Goal: Information Seeking & Learning: Check status

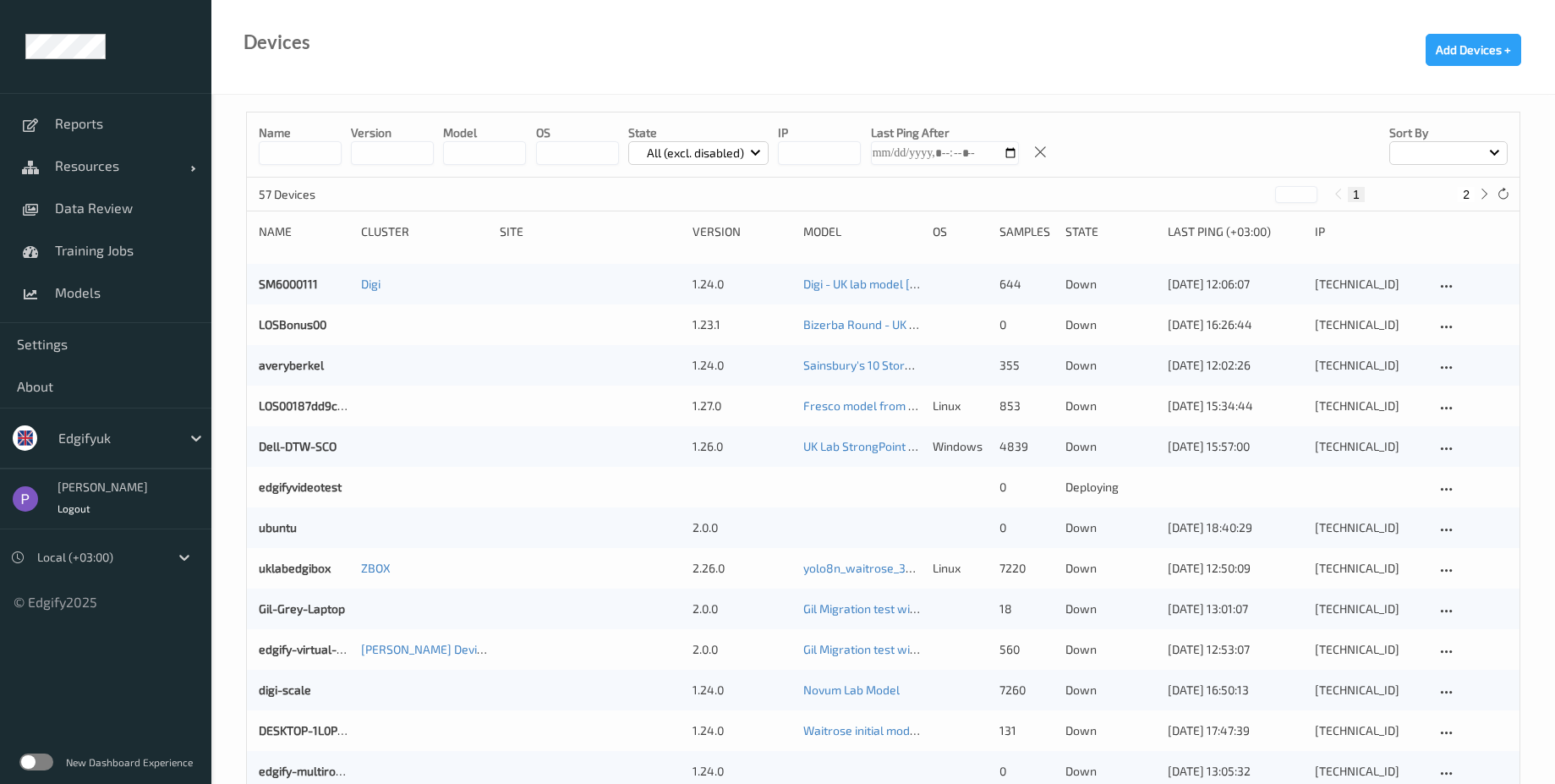
click at [51, 712] on label at bounding box center [36, 761] width 34 height 17
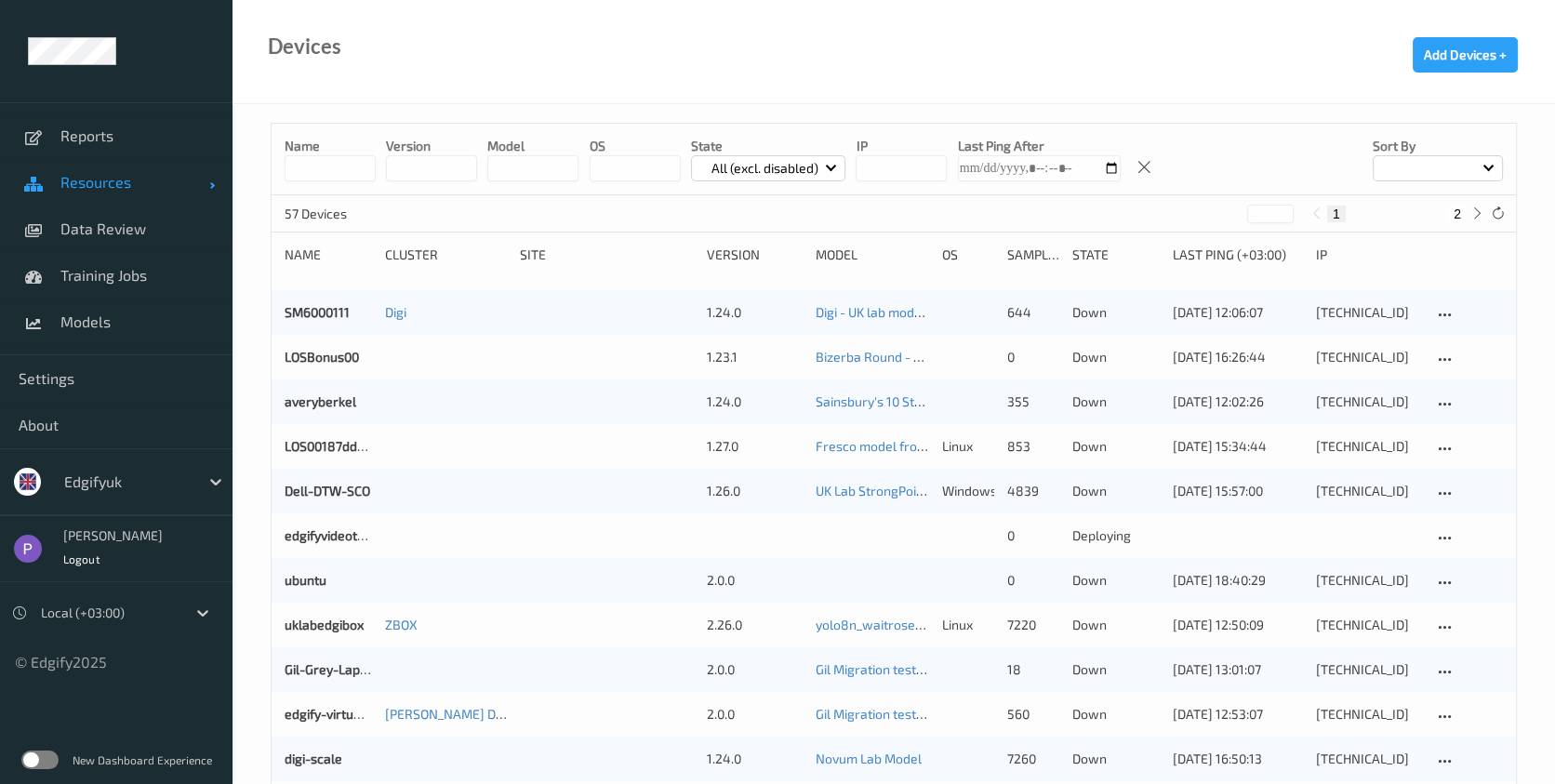
click at [136, 201] on link "Resources" at bounding box center [116, 182] width 232 height 46
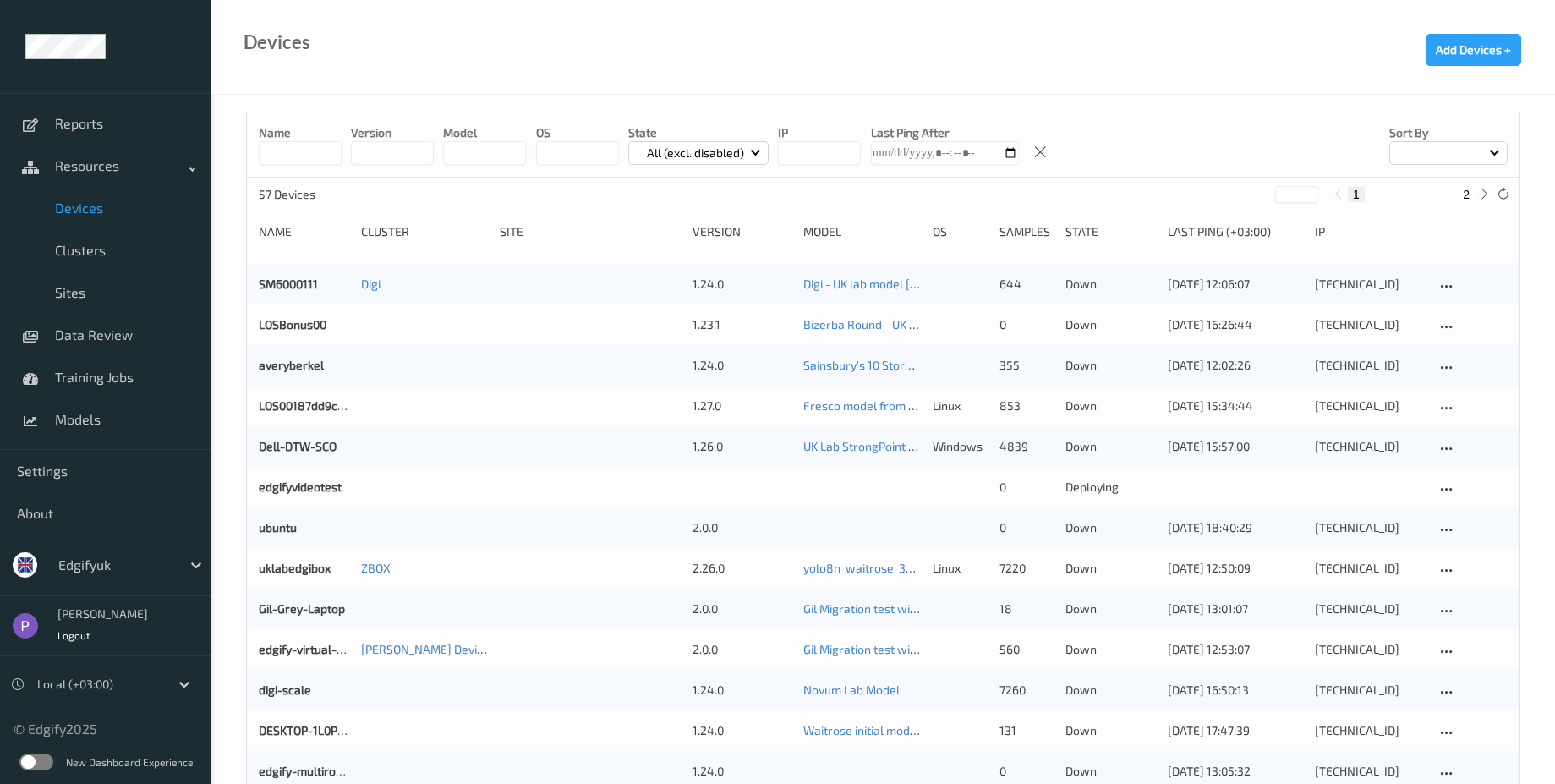
click at [53, 712] on div "New Dashboard Experience" at bounding box center [105, 762] width 211 height 44
click at [45, 712] on label at bounding box center [36, 761] width 34 height 17
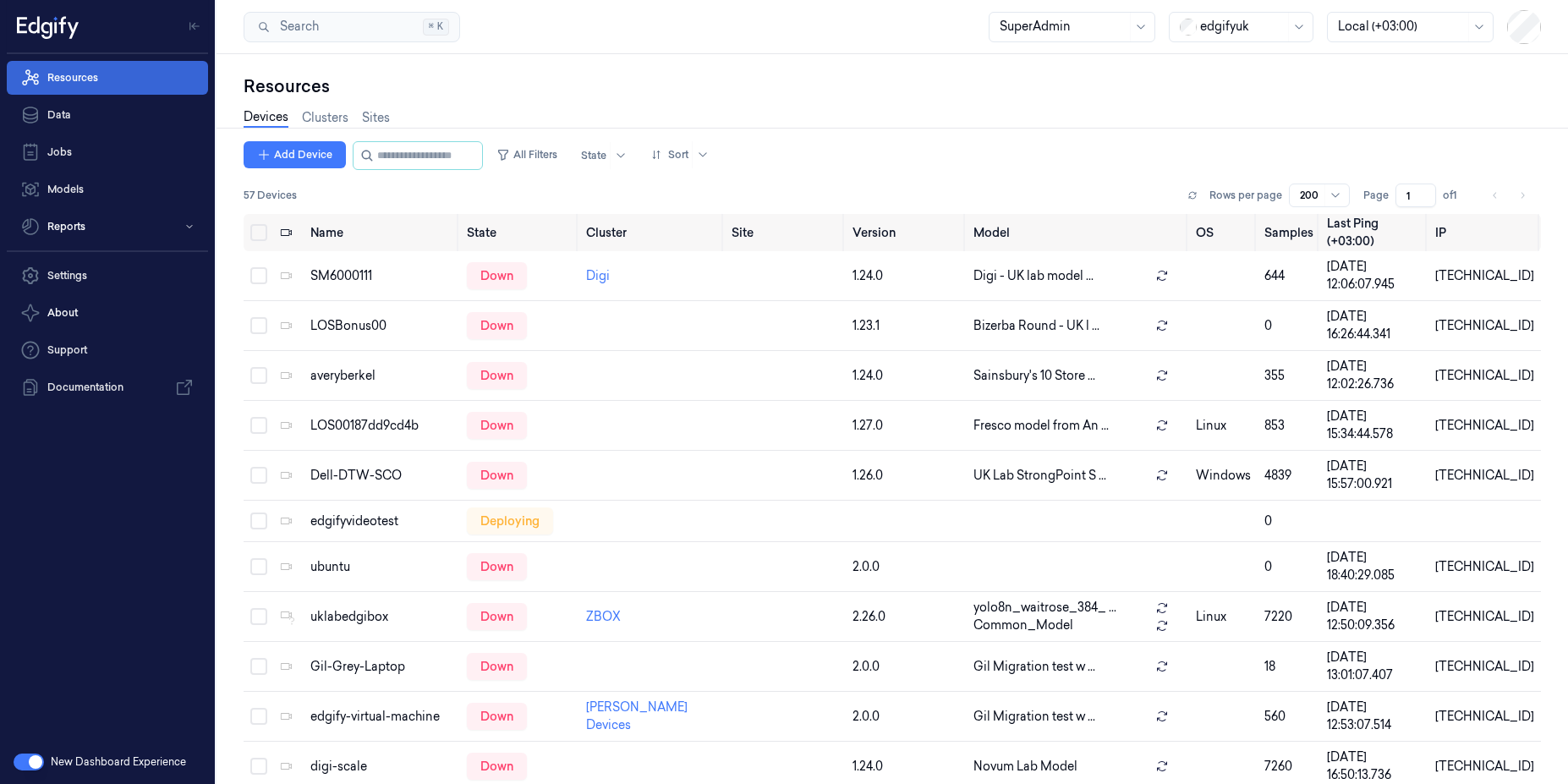
click at [109, 79] on link "Resources" at bounding box center [108, 77] width 201 height 34
click at [90, 114] on link "Data" at bounding box center [108, 115] width 201 height 34
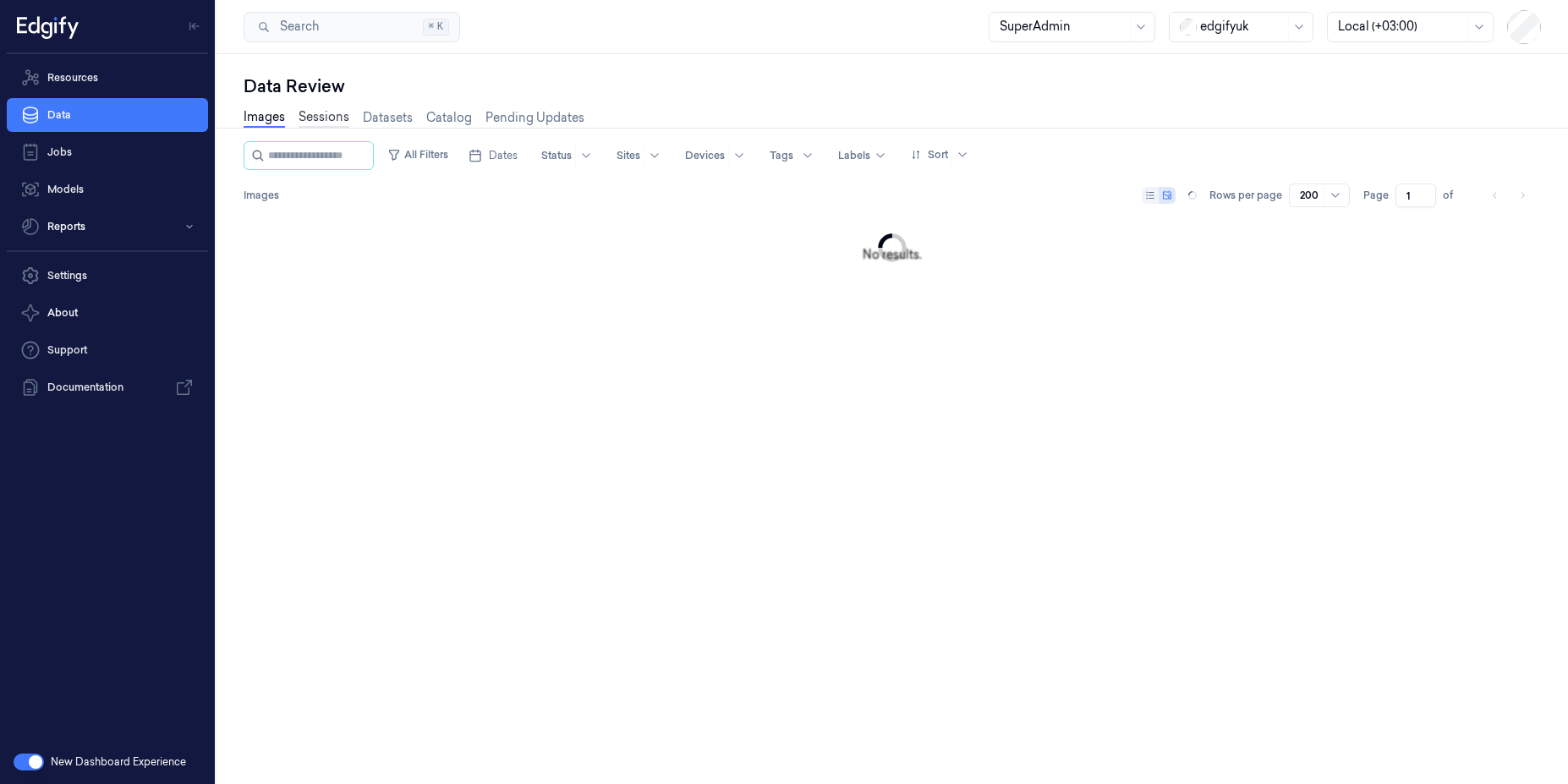
click at [319, 112] on link "Sessions" at bounding box center [324, 118] width 51 height 19
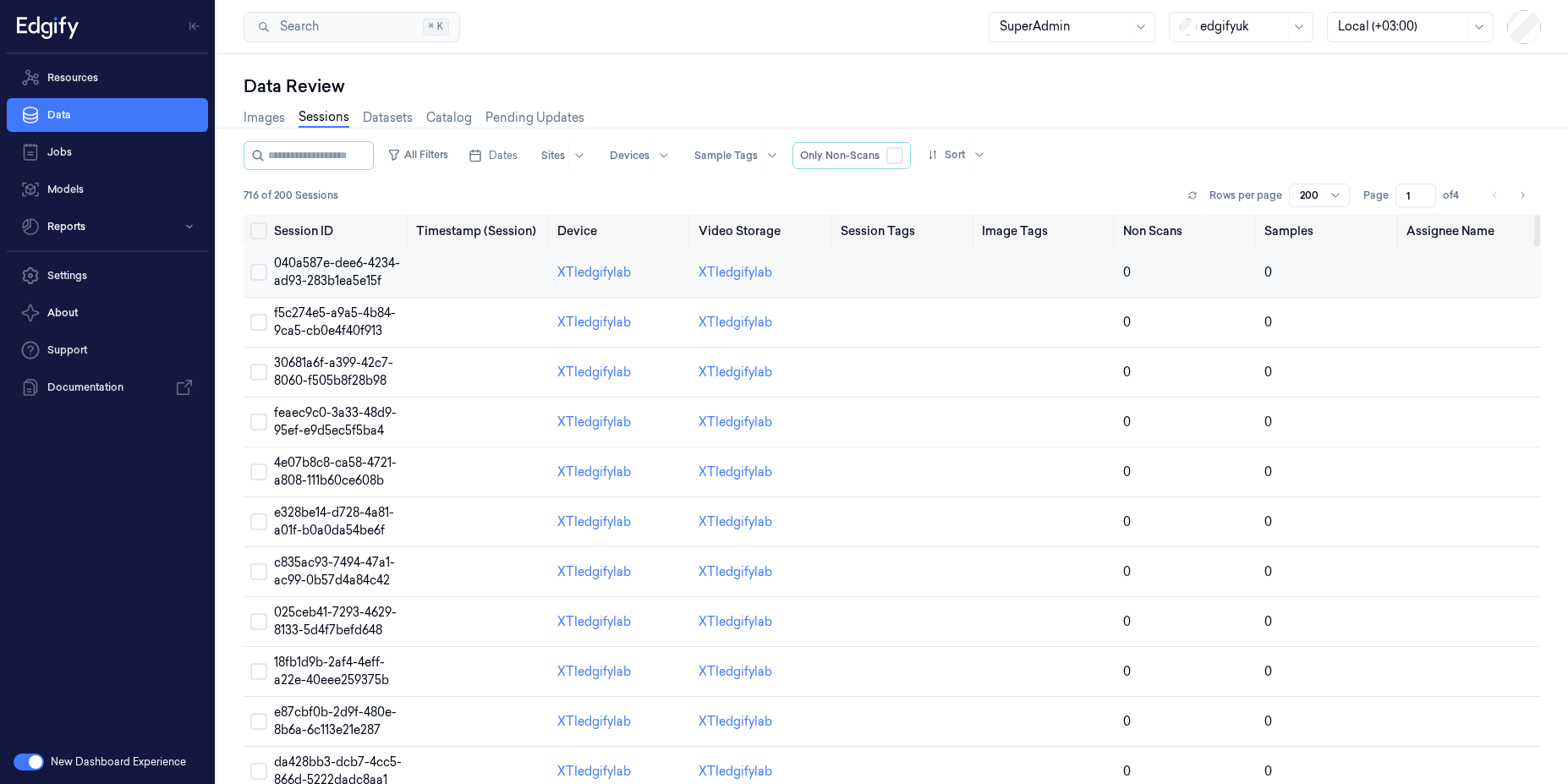
click at [353, 256] on span "040a587e-dee6-4234-ad93-283b1ea5e15f" at bounding box center [337, 272] width 126 height 33
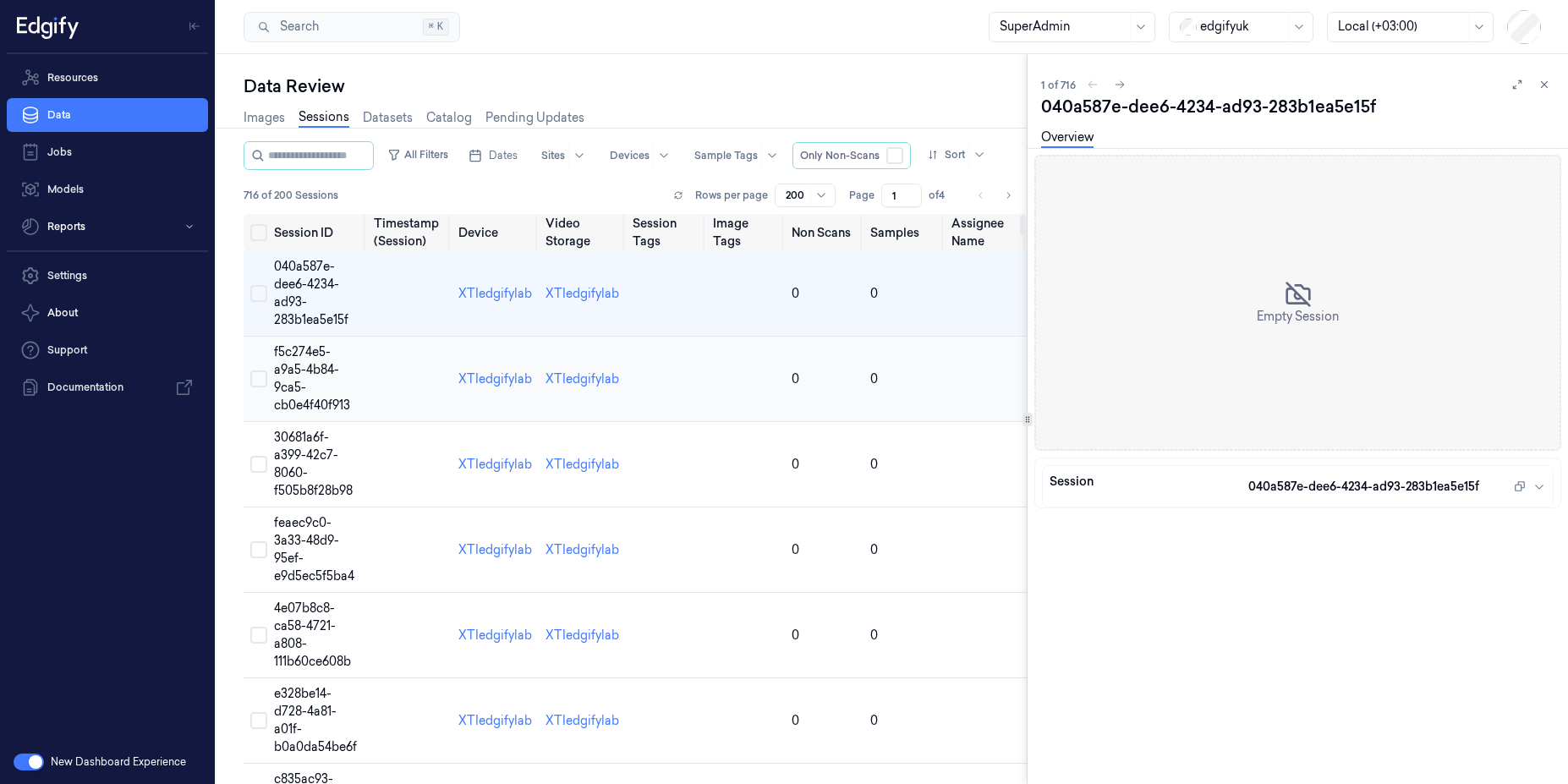
click at [356, 364] on td "f5c274e5-a9a5-4b84-9ca5-cb0e4f40f913" at bounding box center [317, 378] width 100 height 85
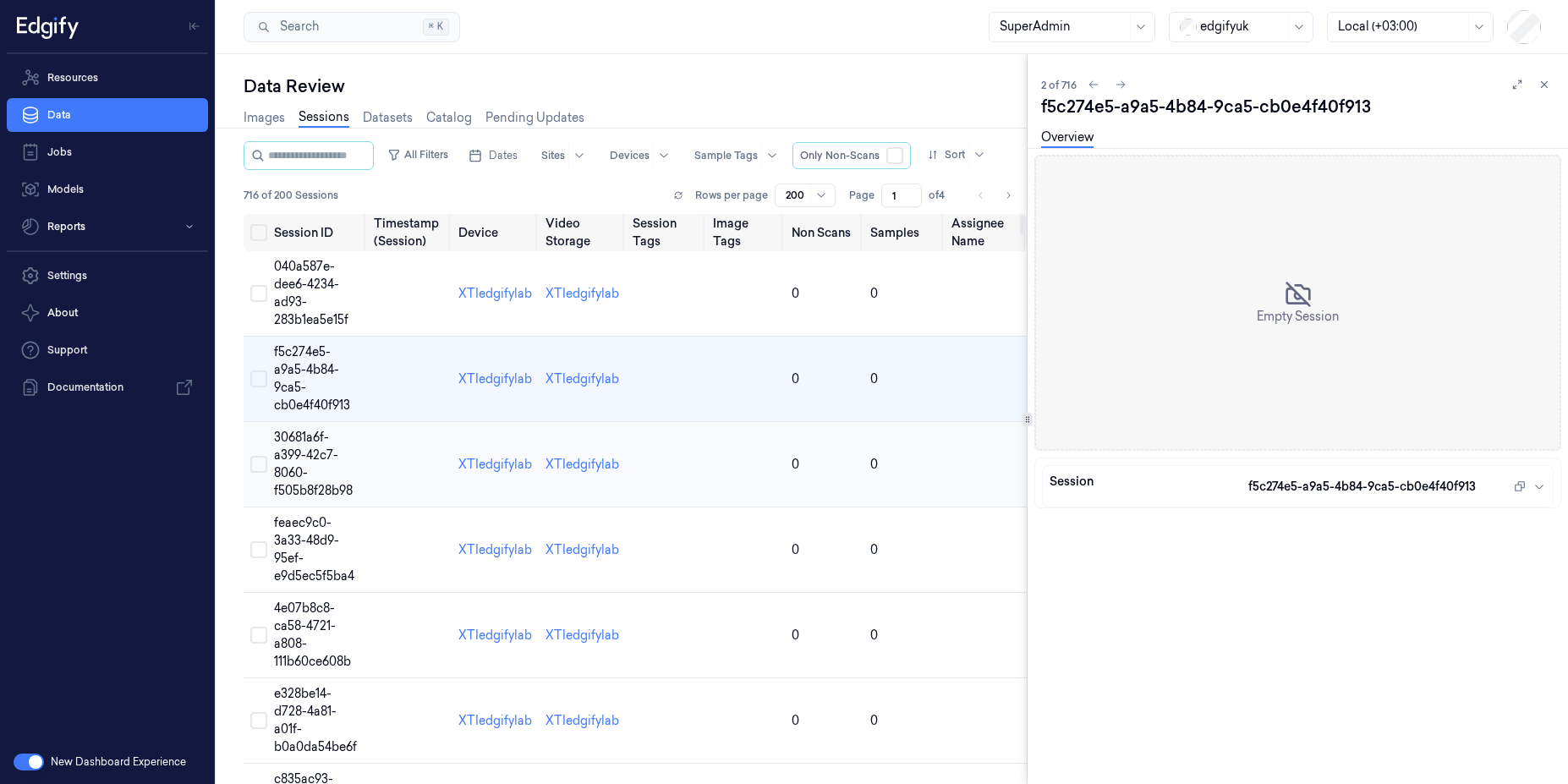
click at [364, 468] on td "30681a6f-a399-42c7-8060-f505b8f28b98" at bounding box center [317, 464] width 100 height 85
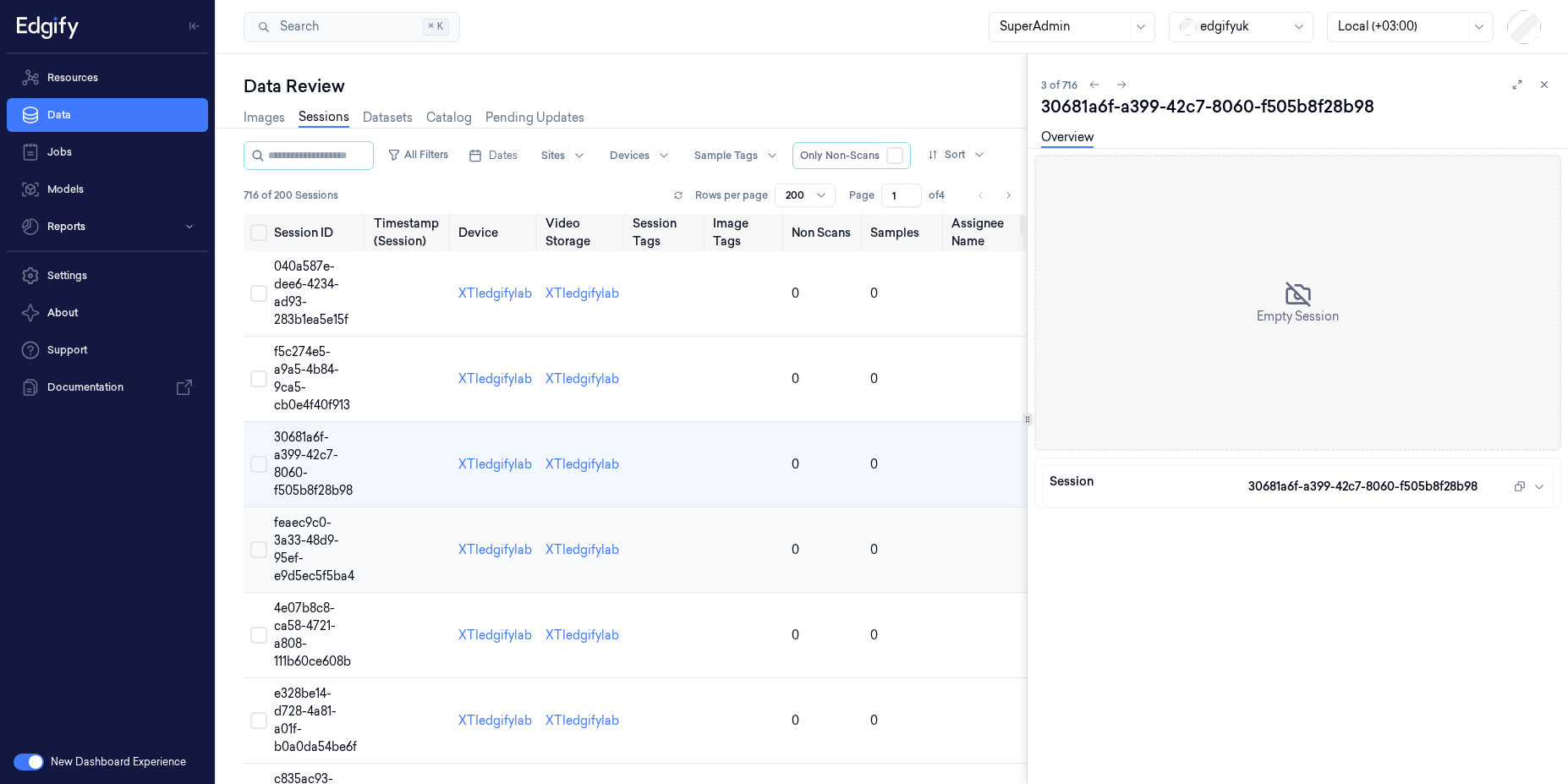
click at [362, 533] on td "feaec9c0-3a33-48d9-95ef-e9d5ec5f5ba4" at bounding box center [317, 549] width 100 height 85
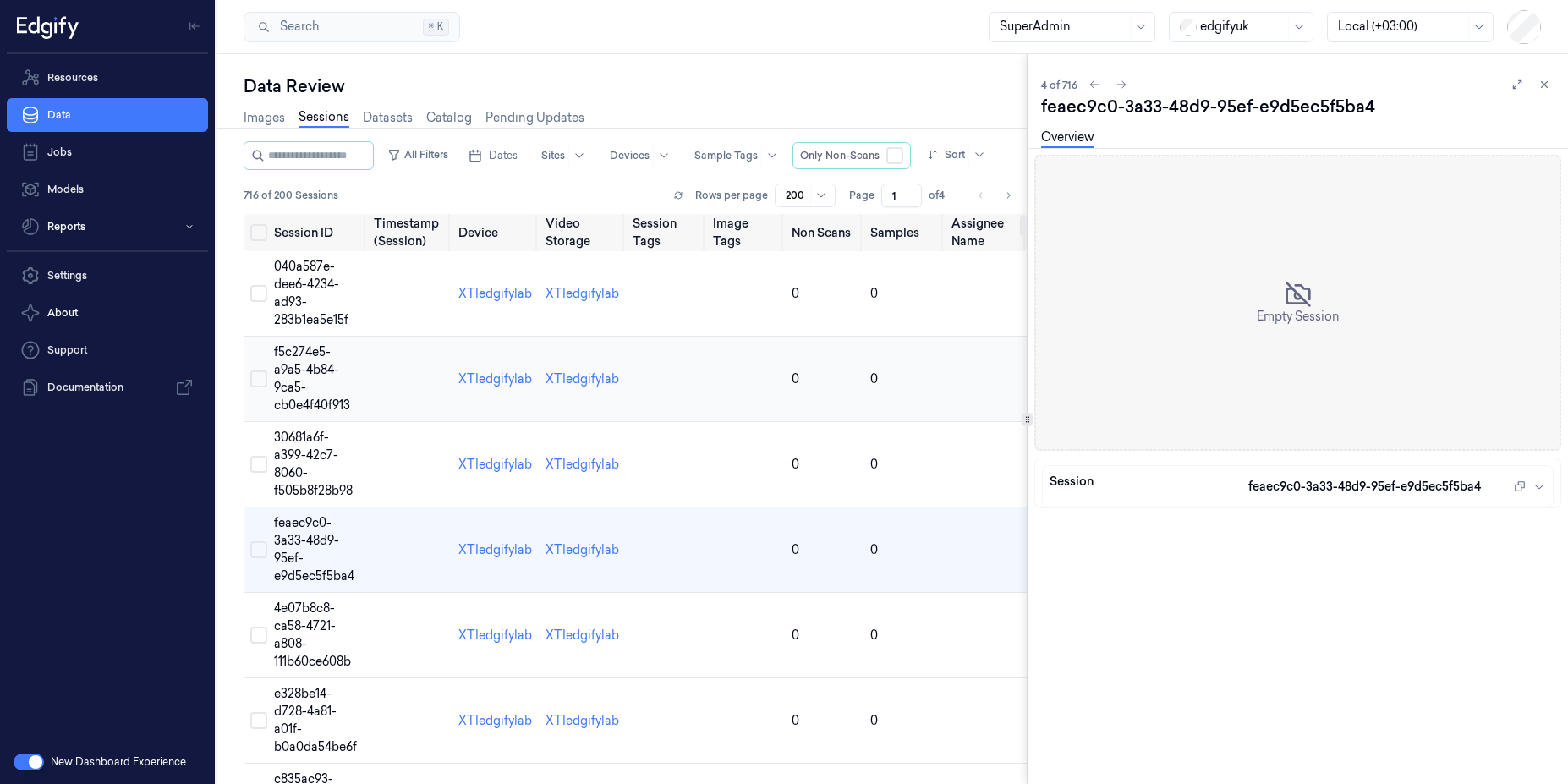
scroll to position [15, 0]
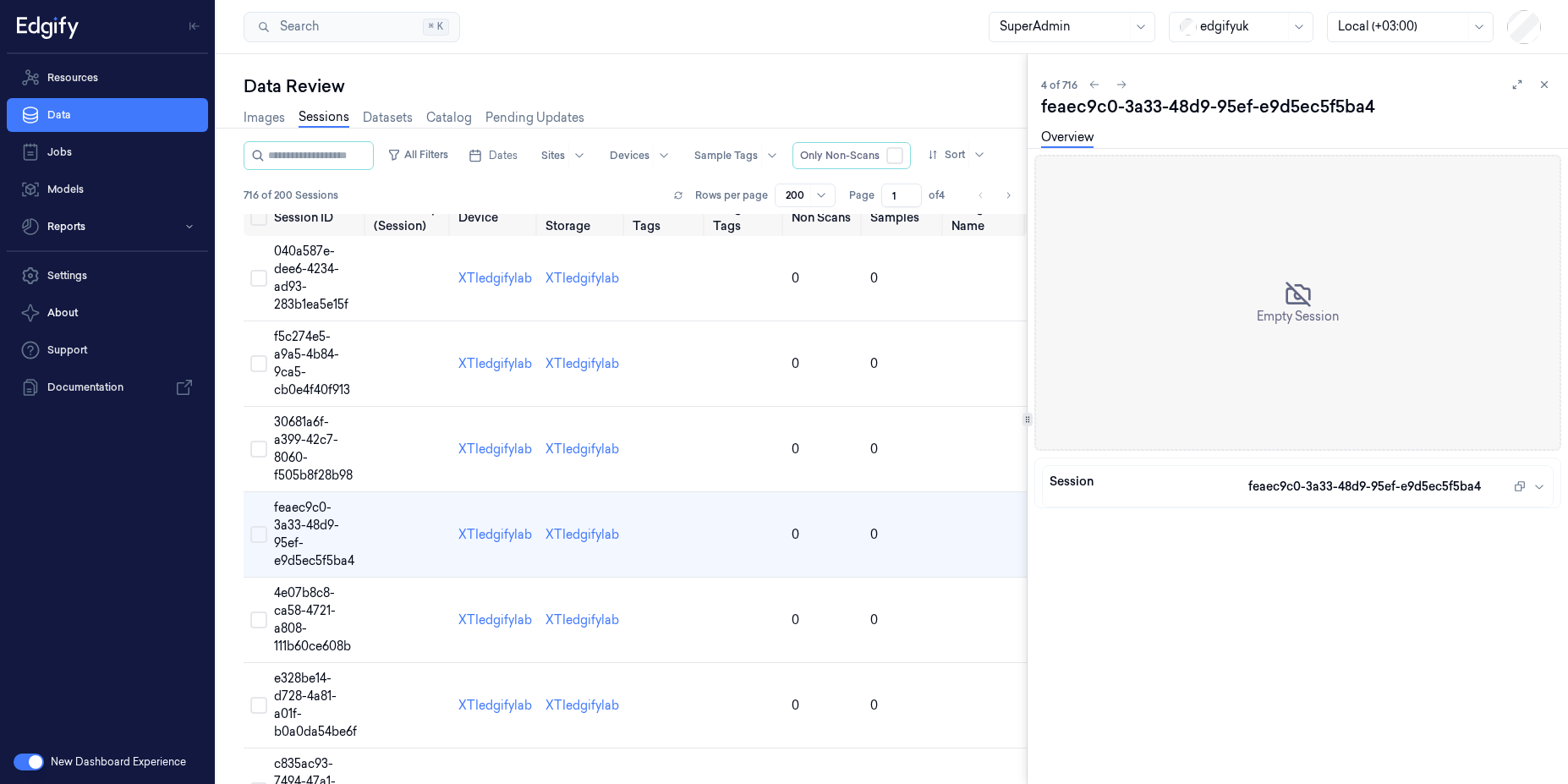
click at [1543, 81] on icon at bounding box center [1544, 85] width 12 height 12
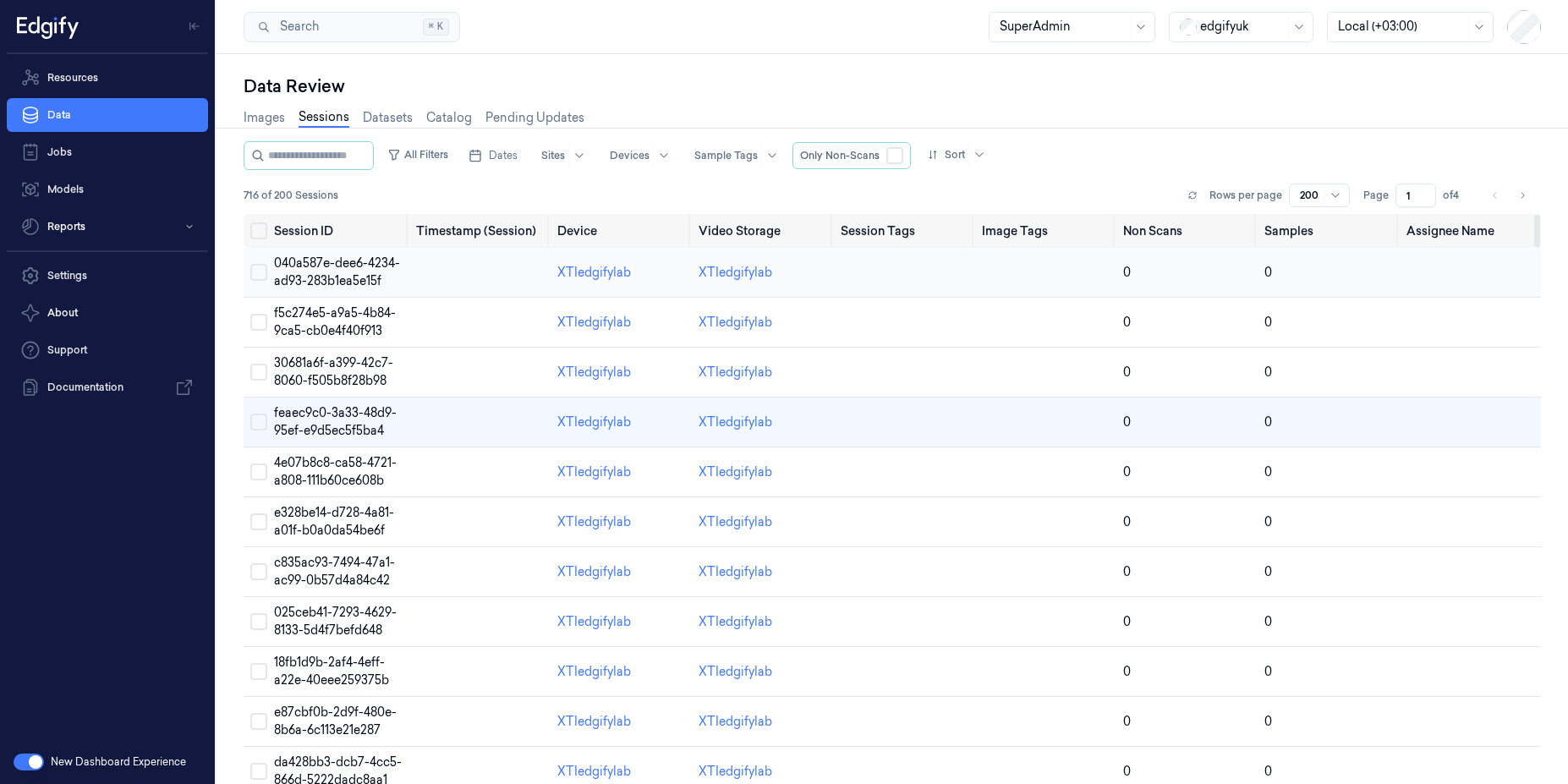
click at [349, 289] on td "040a587e-dee6-4234-ad93-283b1ea5e15f" at bounding box center [338, 272] width 142 height 50
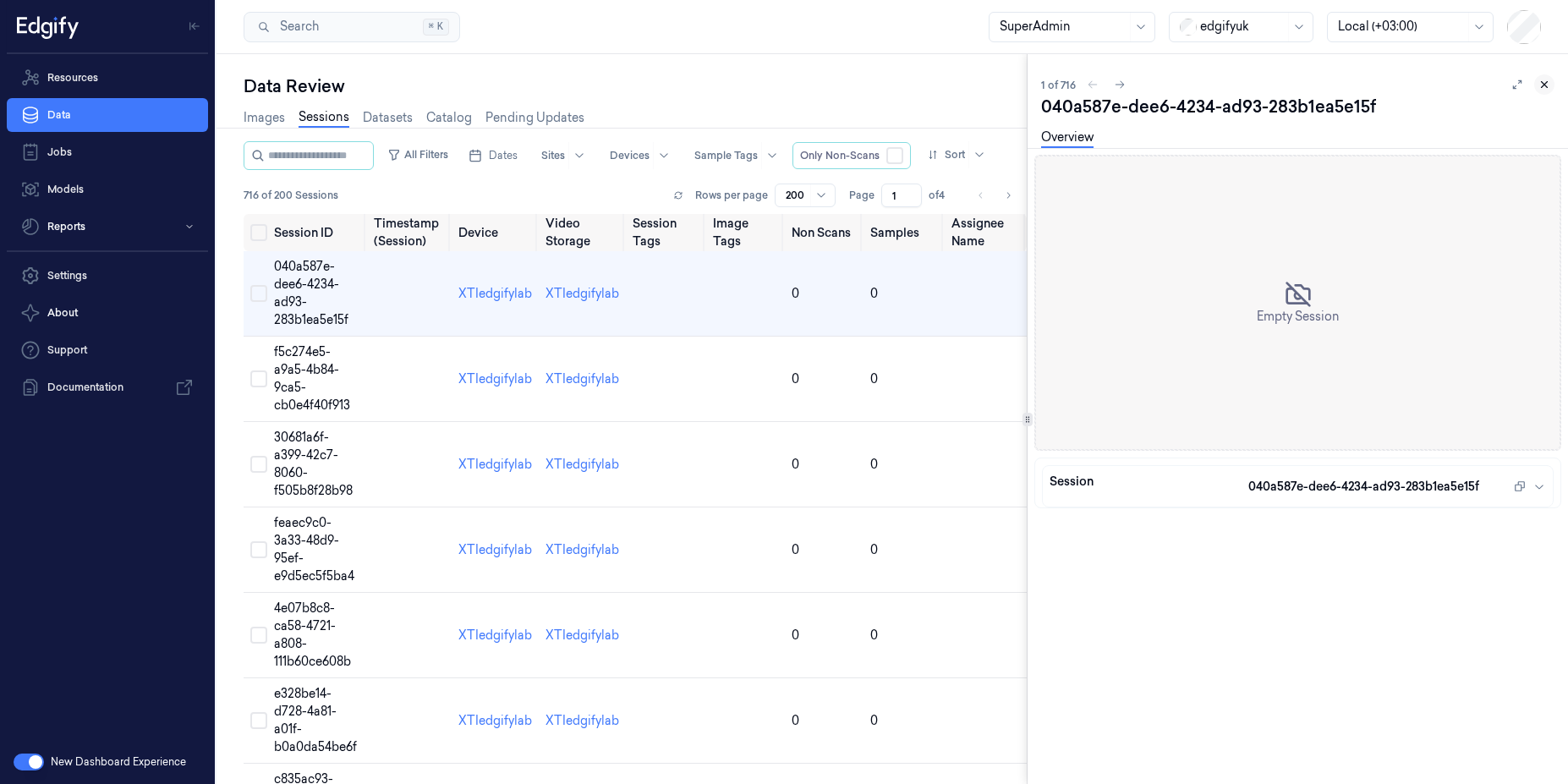
click at [1546, 88] on icon at bounding box center [1544, 85] width 12 height 12
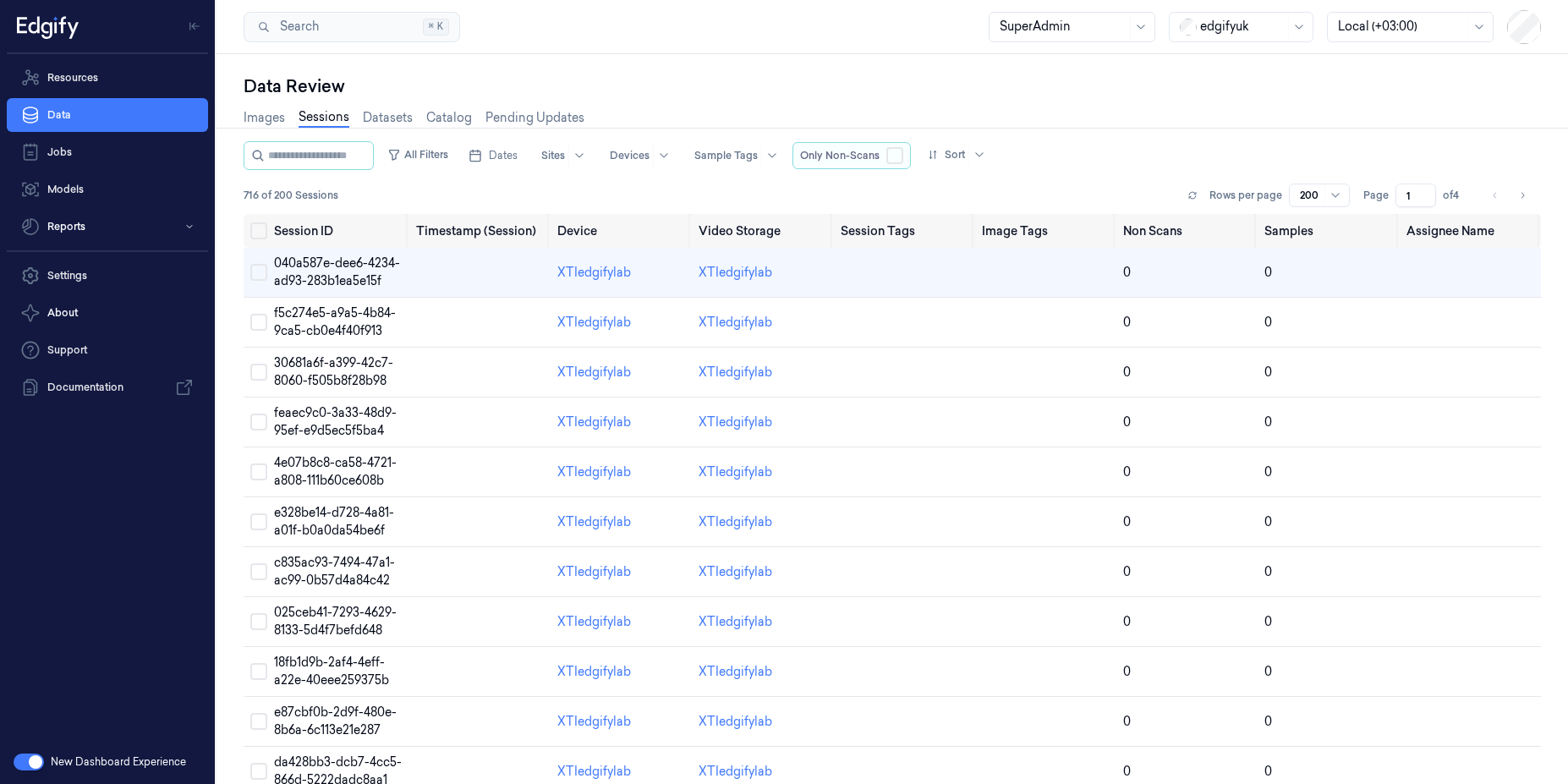
click at [903, 152] on button "button" at bounding box center [894, 155] width 17 height 17
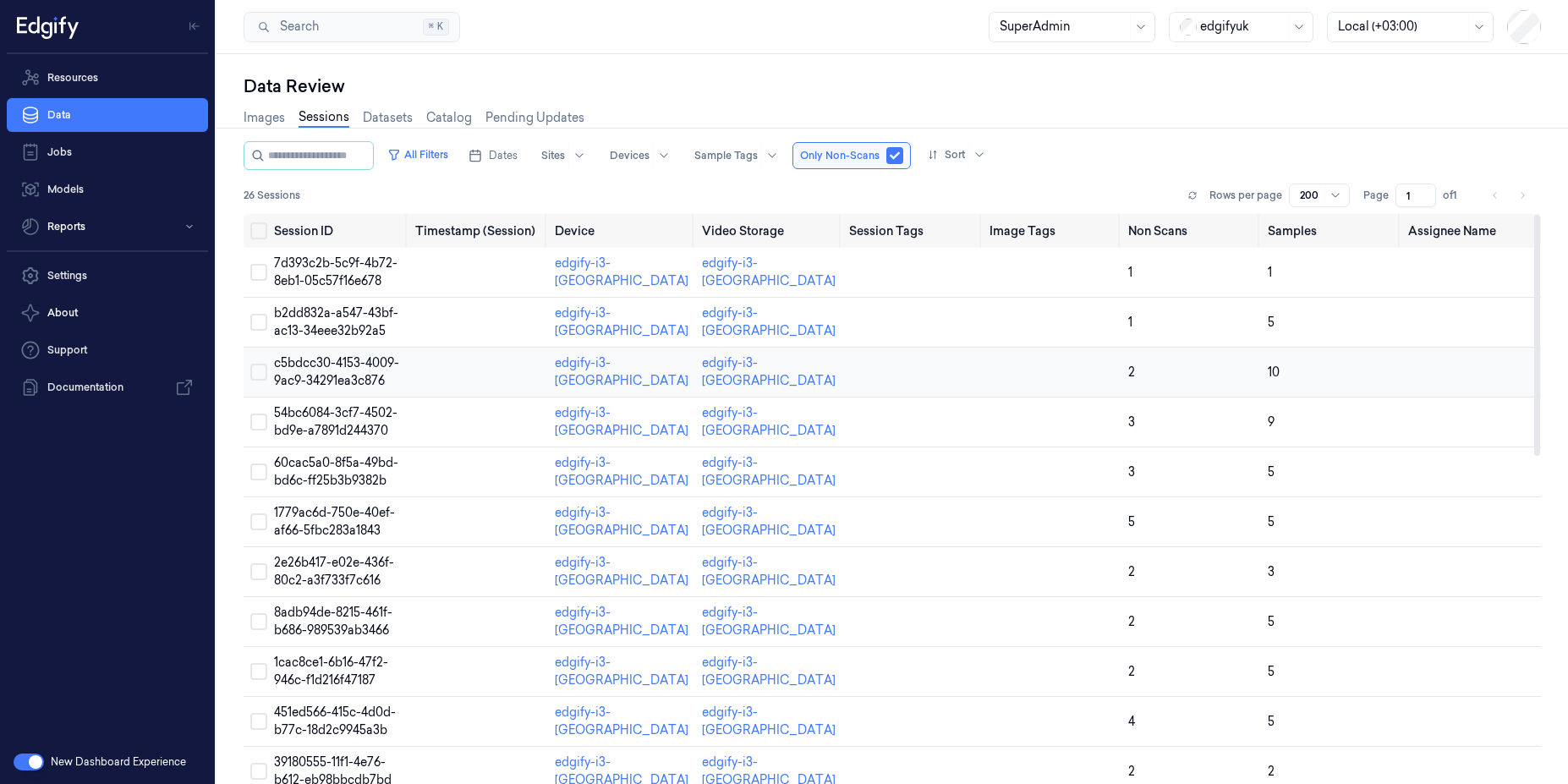
click at [310, 373] on span "c5bdcc30-4153-4009-9ac9-34291ea3c876" at bounding box center [336, 371] width 125 height 33
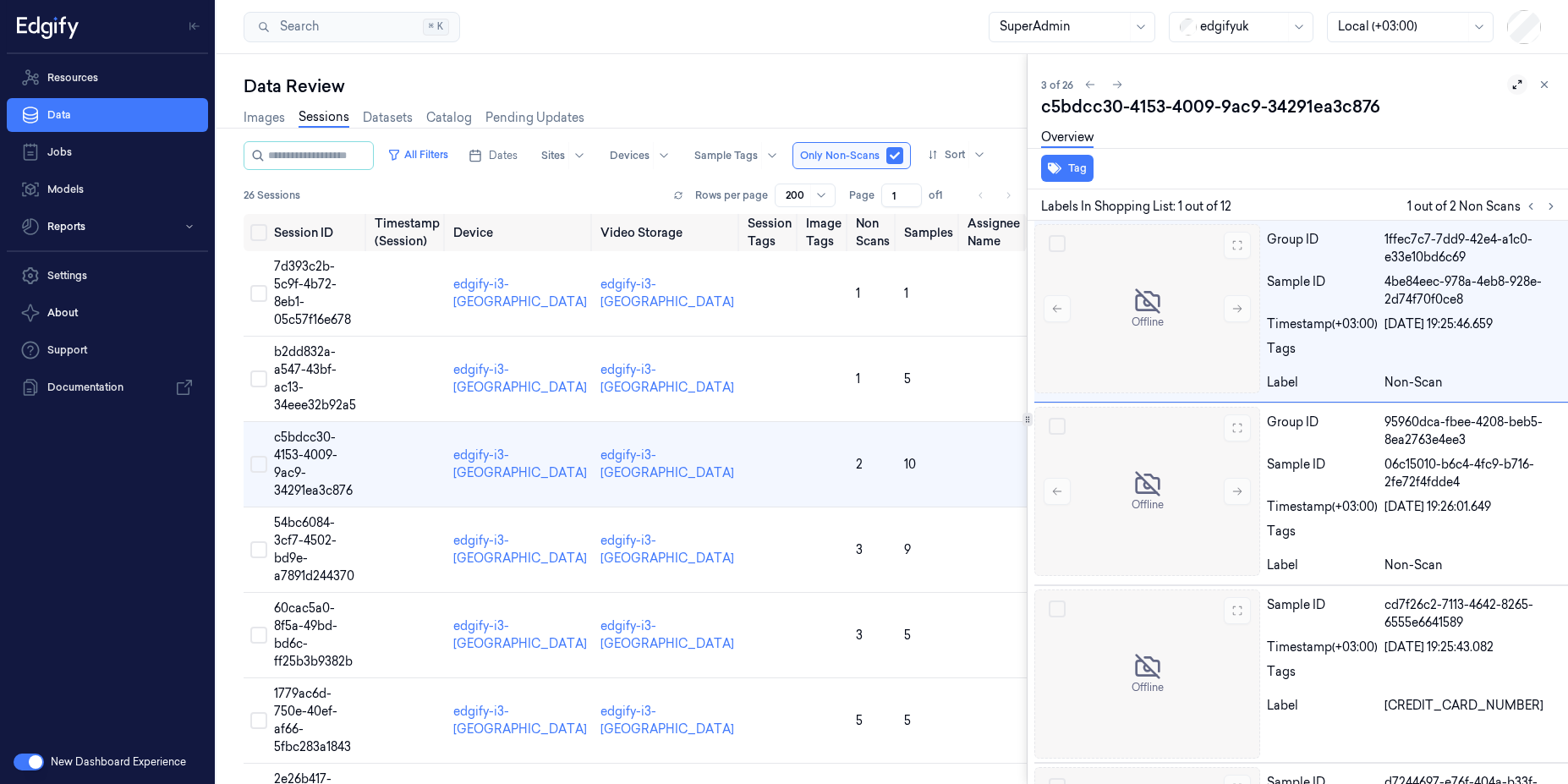
click at [1511, 89] on icon at bounding box center [1517, 85] width 12 height 12
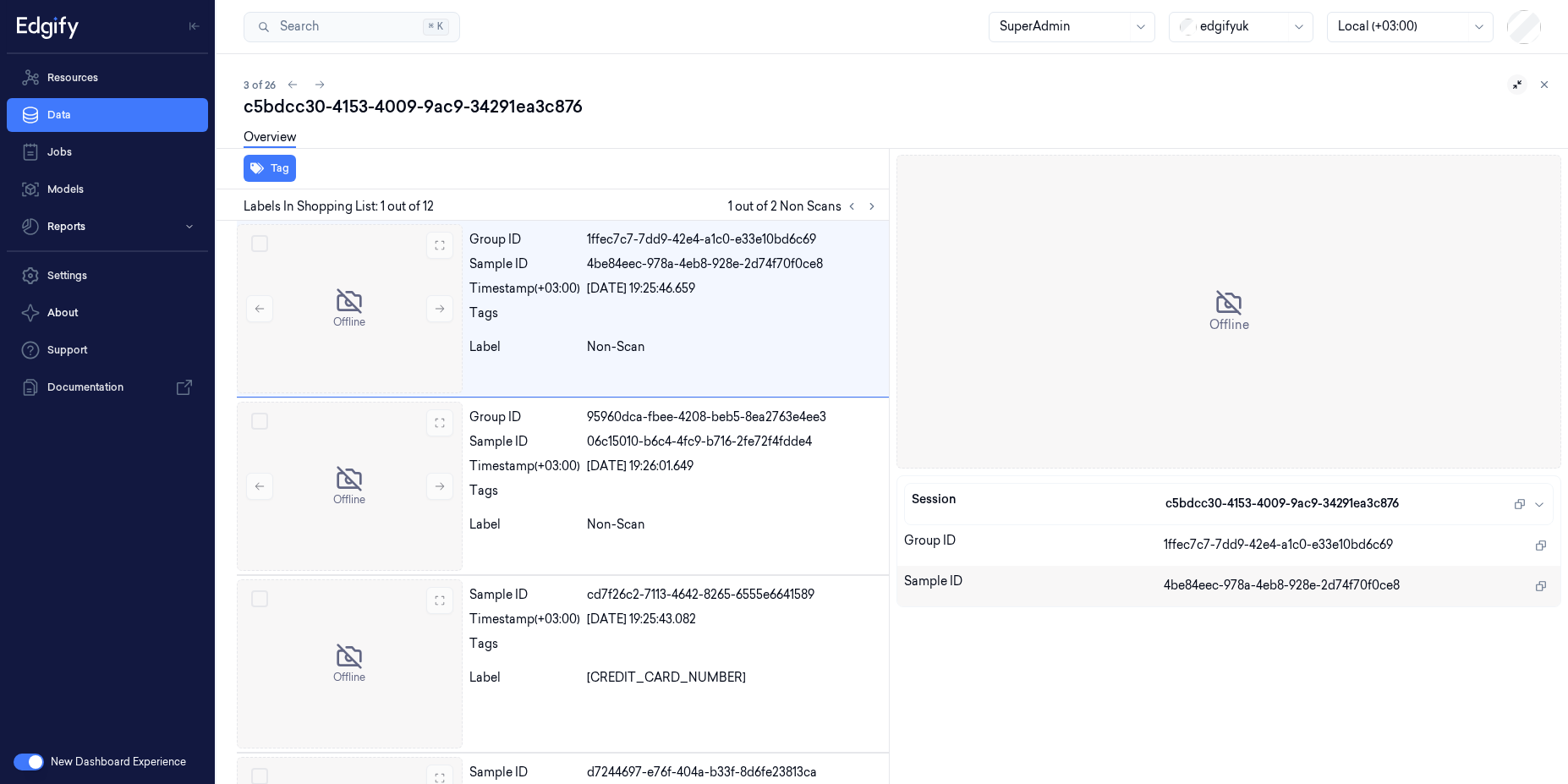
click at [1182, 309] on div "Offline" at bounding box center [1228, 312] width 665 height 314
click at [1538, 81] on icon at bounding box center [1544, 85] width 12 height 12
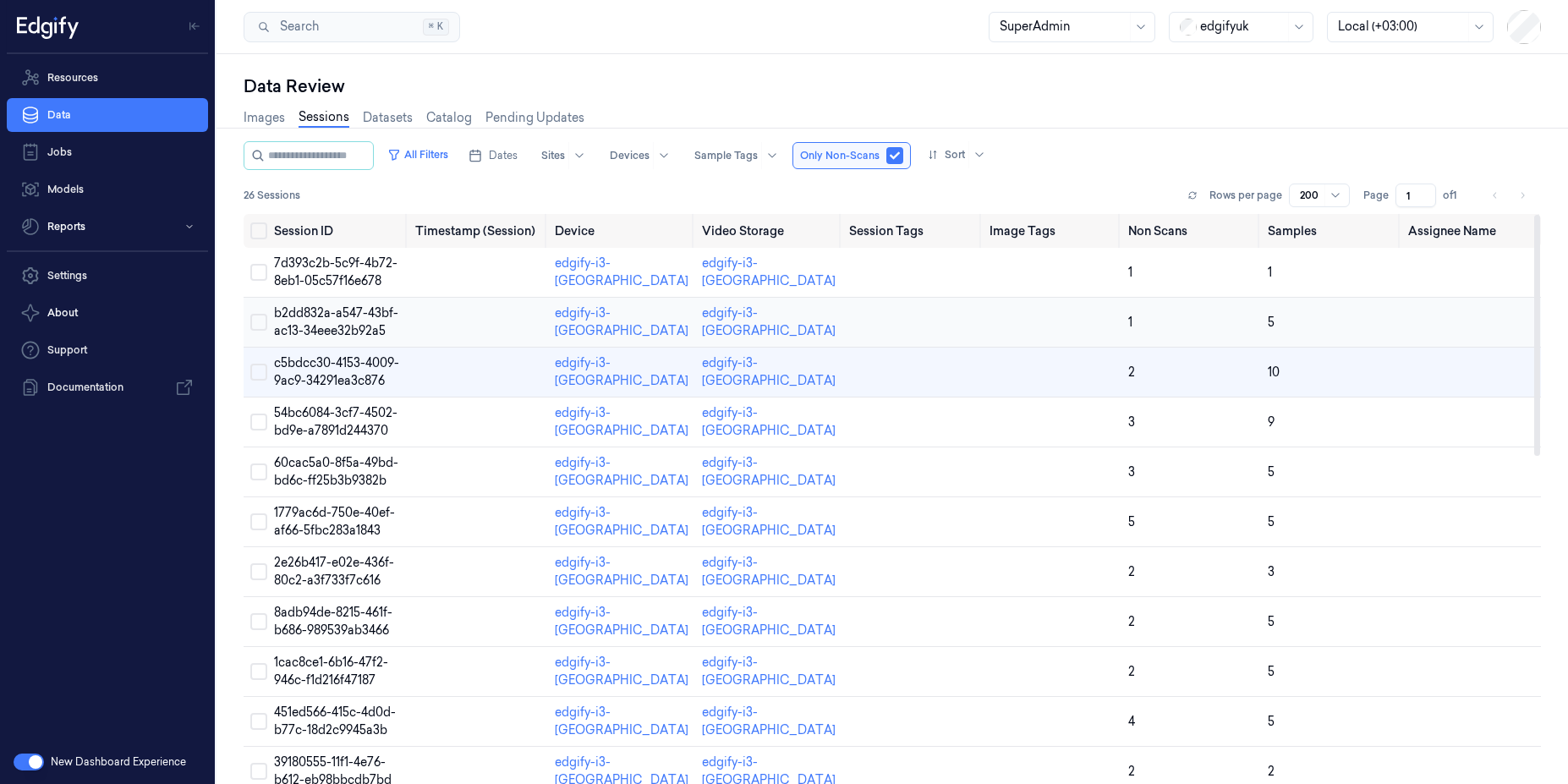
click at [1021, 320] on td at bounding box center [1052, 322] width 139 height 50
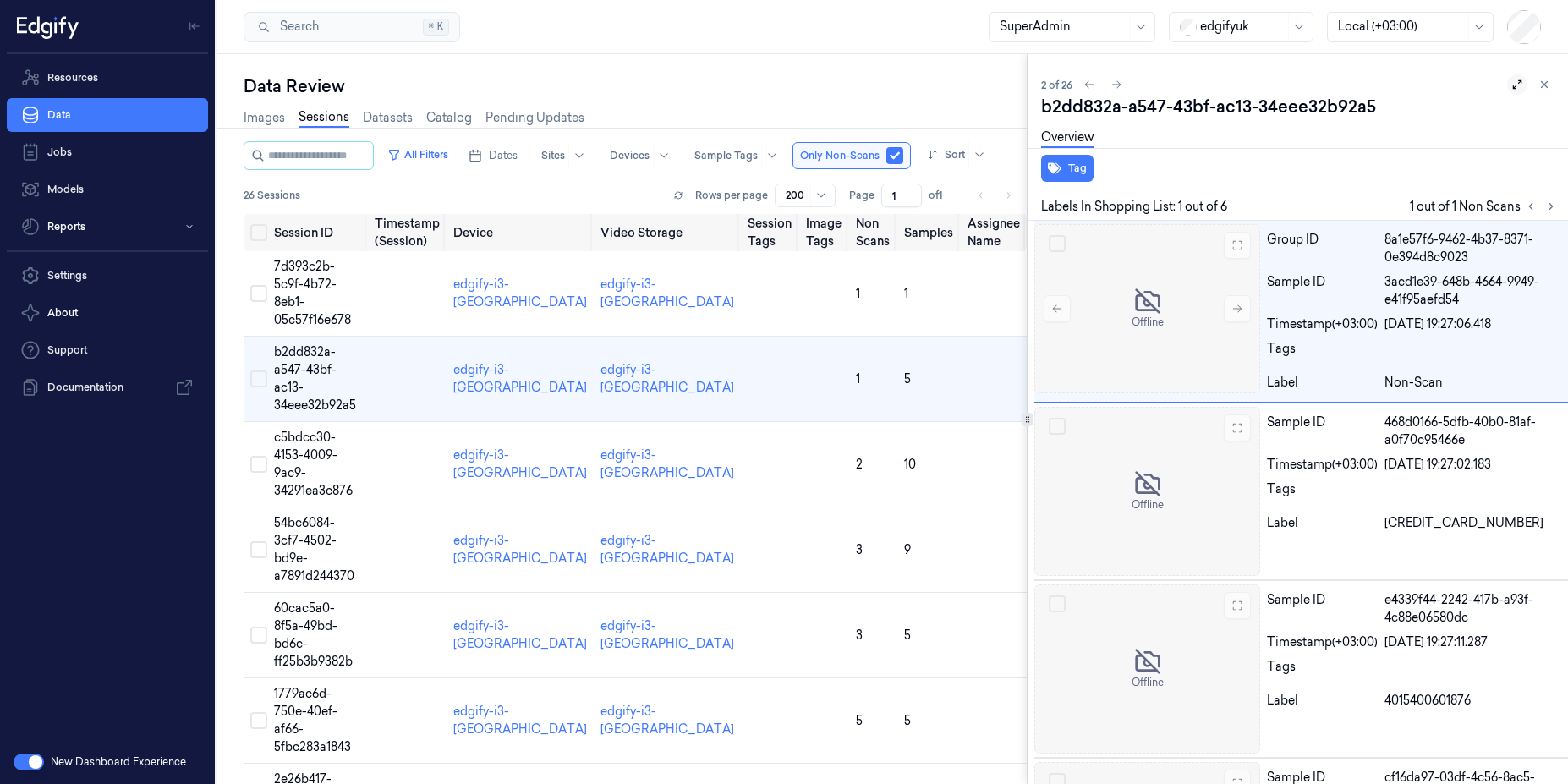
click at [1511, 83] on icon at bounding box center [1517, 85] width 12 height 12
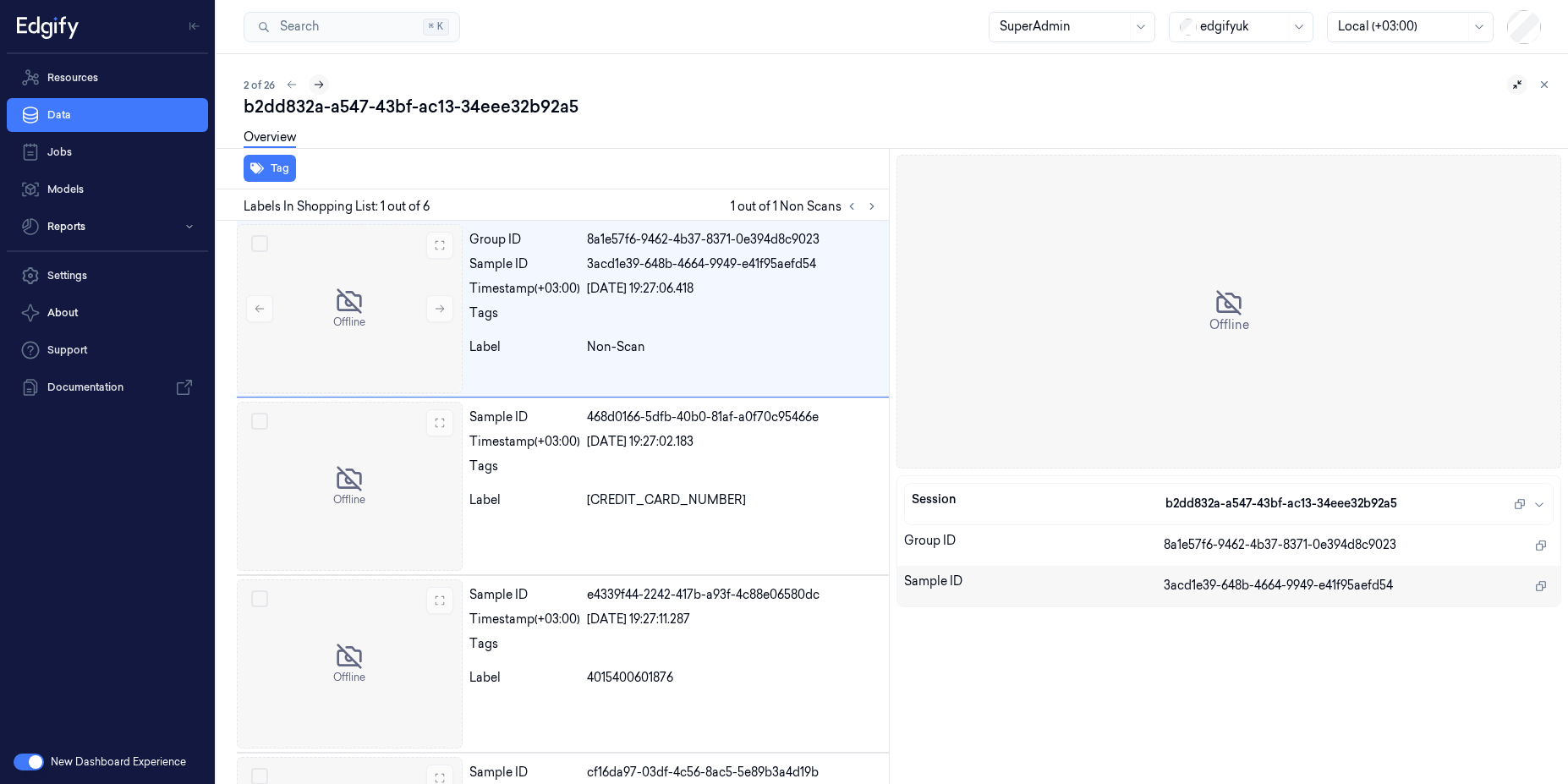
click at [326, 83] on button at bounding box center [318, 84] width 20 height 20
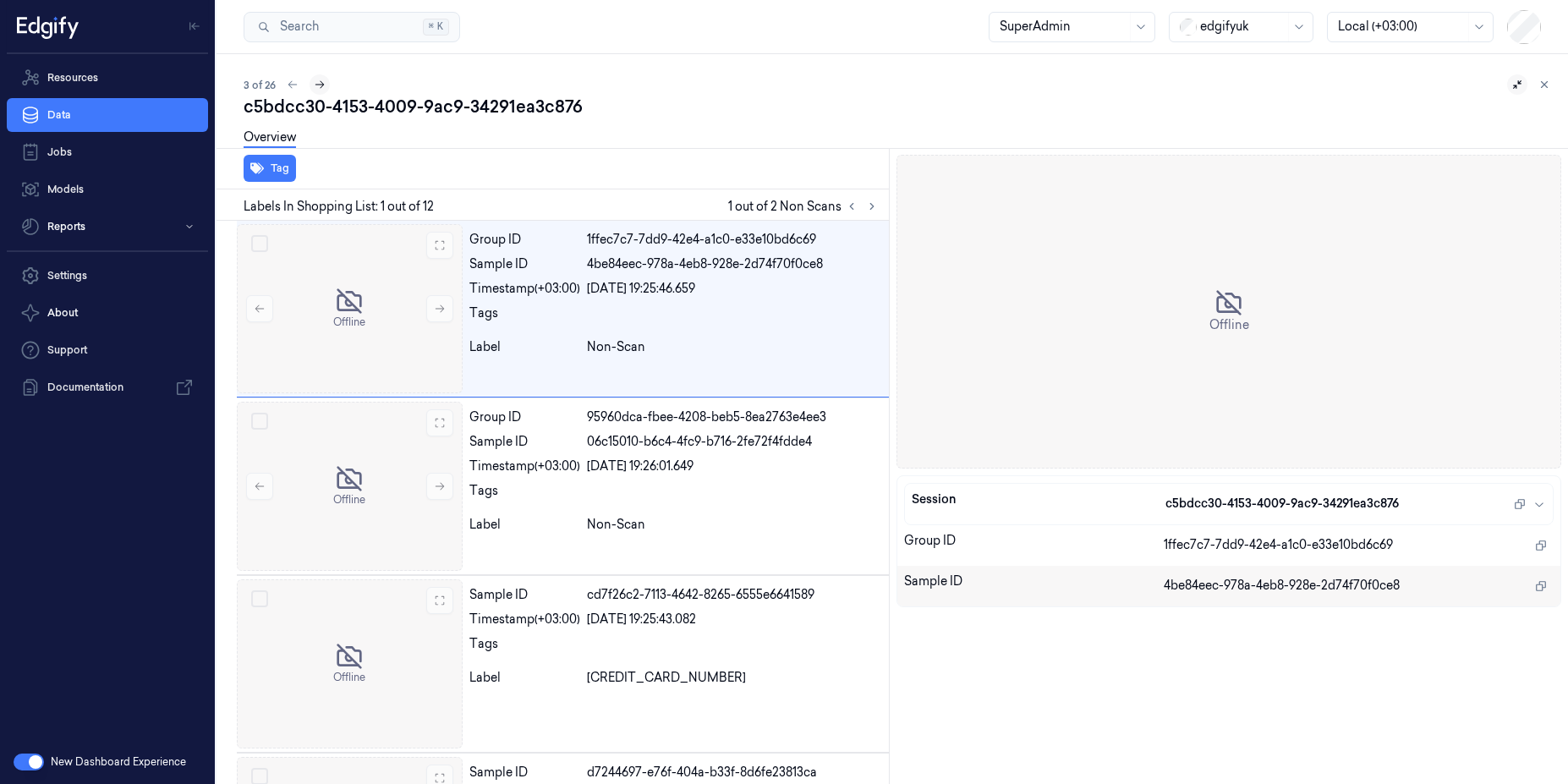
click at [326, 83] on button at bounding box center [319, 84] width 20 height 20
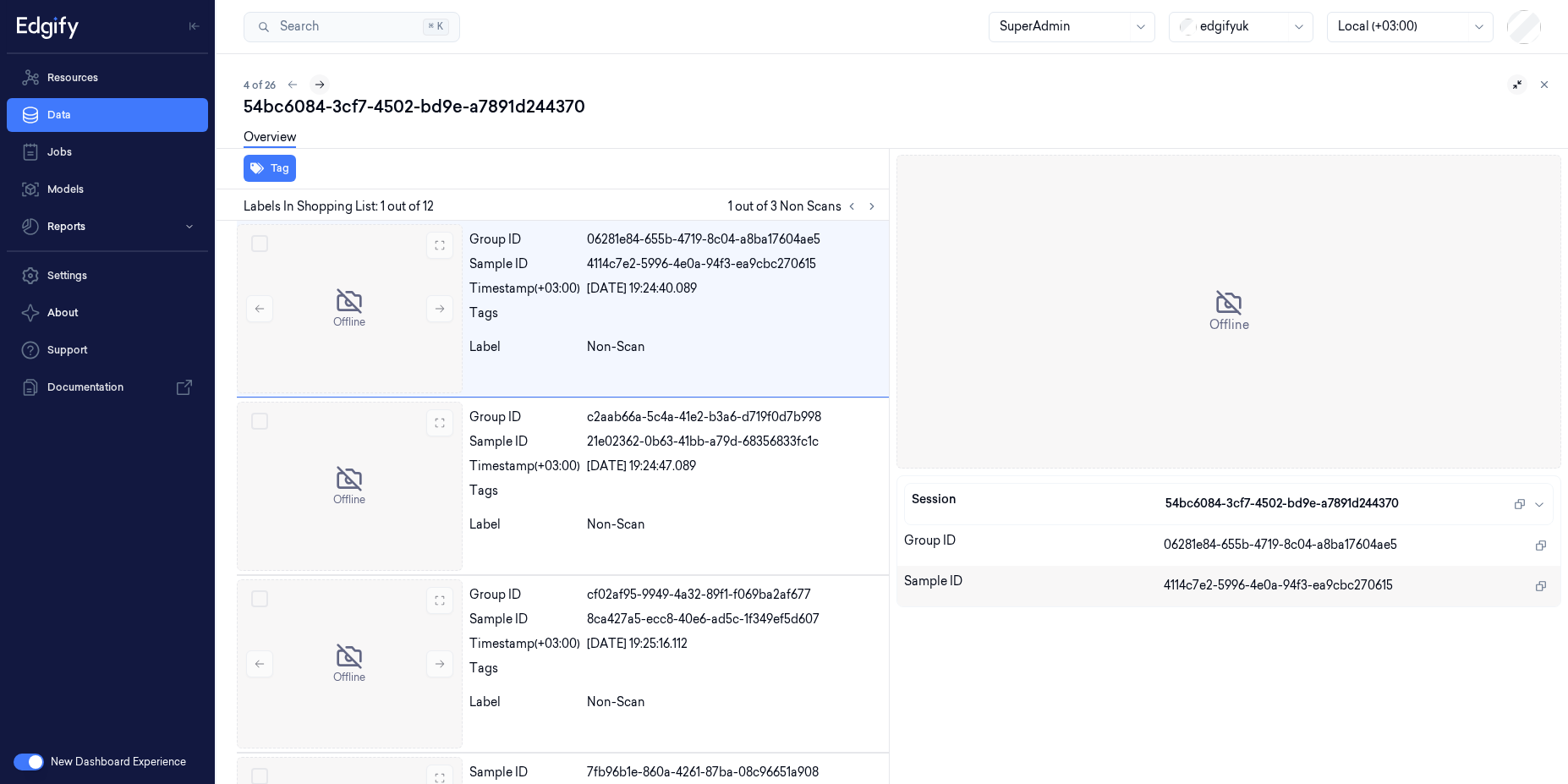
click at [326, 83] on icon at bounding box center [320, 85] width 12 height 12
click at [427, 314] on button at bounding box center [439, 308] width 27 height 27
click at [1540, 84] on icon at bounding box center [1544, 85] width 12 height 12
